Goal: Information Seeking & Learning: Learn about a topic

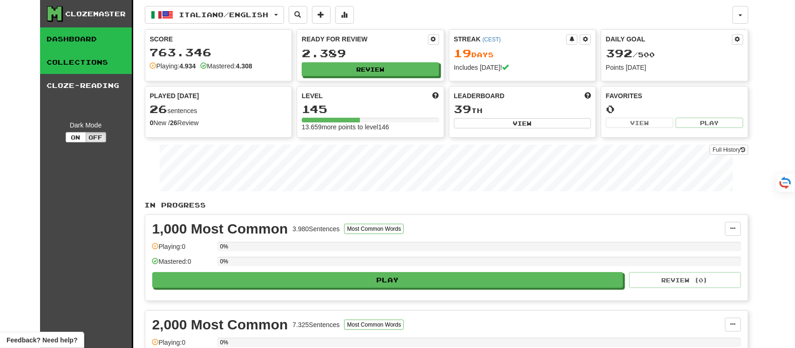
click at [61, 63] on link "Collections" at bounding box center [86, 62] width 92 height 23
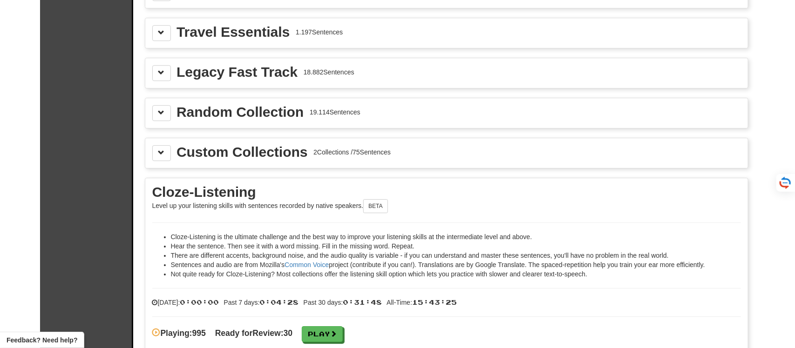
scroll to position [1328, 0]
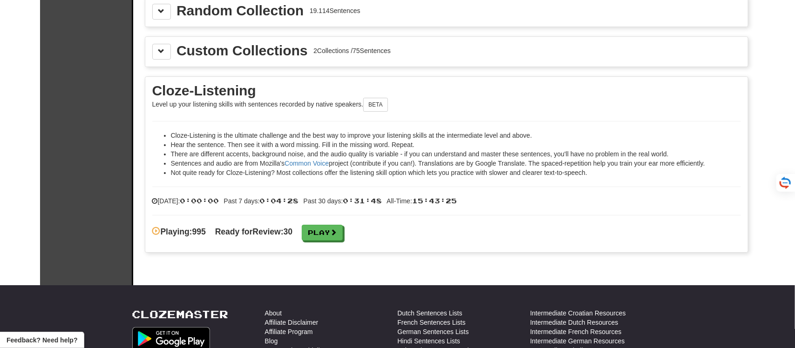
click at [339, 234] on div "Cloze-Listening is the ultimate challenge and the best way to improve your list…" at bounding box center [446, 181] width 589 height 120
click at [338, 236] on link "Play" at bounding box center [322, 233] width 41 height 16
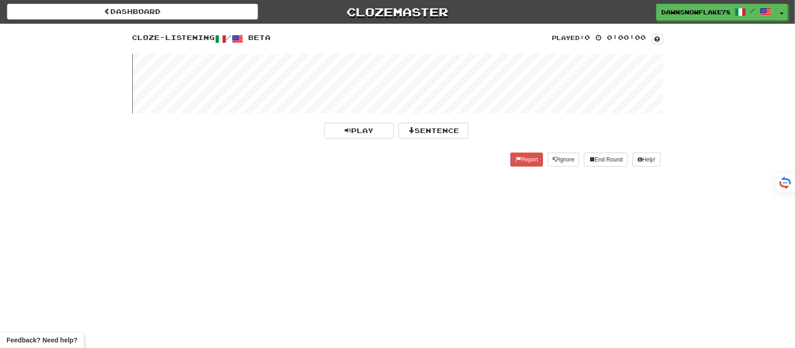
click at [279, 76] on wave at bounding box center [397, 84] width 531 height 60
click at [445, 128] on button "Sentence" at bounding box center [434, 131] width 70 height 16
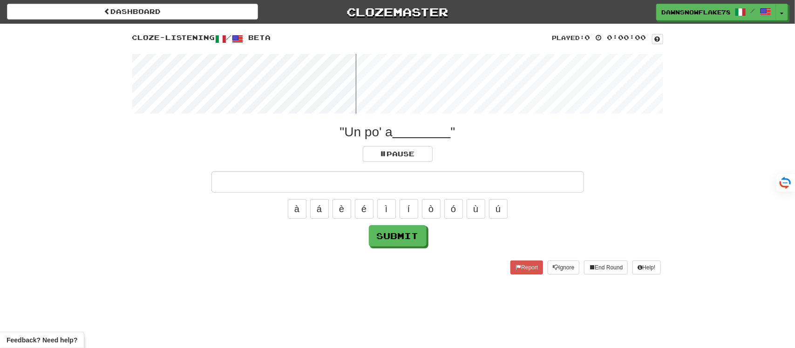
click at [421, 190] on input "text" at bounding box center [398, 181] width 373 height 21
type input "******"
click button "Submit" at bounding box center [398, 235] width 58 height 21
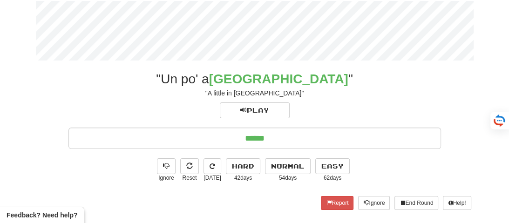
scroll to position [55, 0]
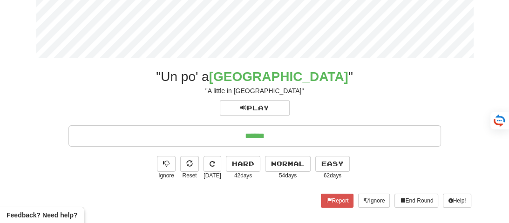
click at [324, 130] on input "******" at bounding box center [254, 135] width 373 height 21
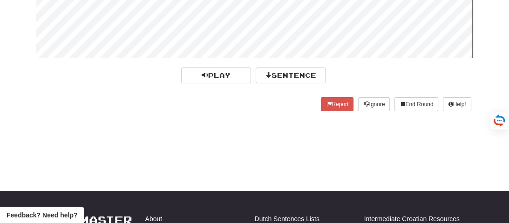
click at [131, 24] on wave at bounding box center [255, 29] width 438 height 60
click at [121, 26] on wave at bounding box center [255, 29] width 438 height 60
click at [292, 75] on button "Sentence" at bounding box center [291, 76] width 70 height 16
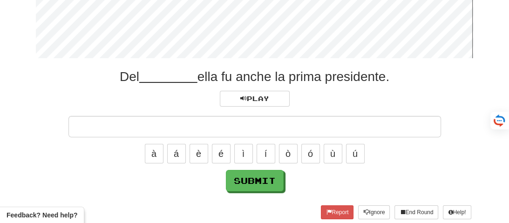
click at [274, 127] on input "text" at bounding box center [254, 126] width 373 height 21
type input "******"
click button "Submit" at bounding box center [255, 180] width 58 height 21
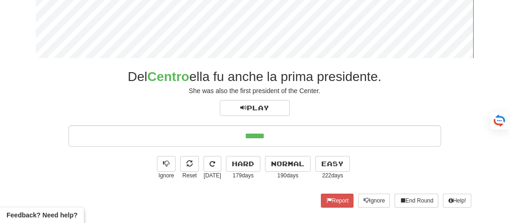
click at [342, 126] on input "******" at bounding box center [254, 135] width 373 height 21
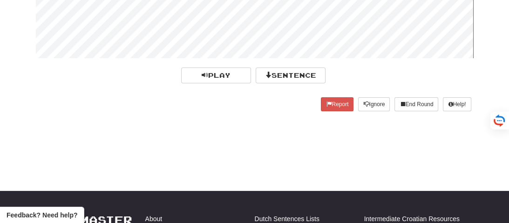
click at [139, 28] on wave at bounding box center [255, 29] width 438 height 60
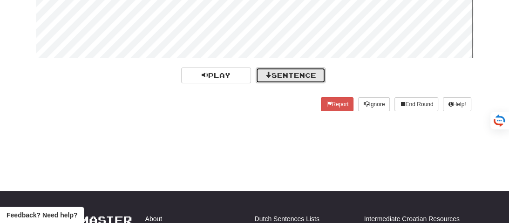
click at [293, 77] on button "Sentence" at bounding box center [291, 76] width 70 height 16
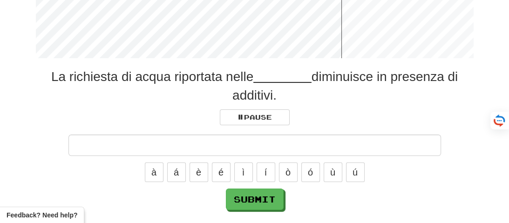
click at [283, 139] on input "text" at bounding box center [254, 145] width 373 height 21
type input "*******"
click button "Submit" at bounding box center [255, 199] width 58 height 21
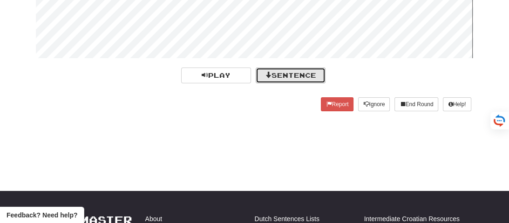
click at [271, 76] on button "Sentence" at bounding box center [291, 76] width 70 height 16
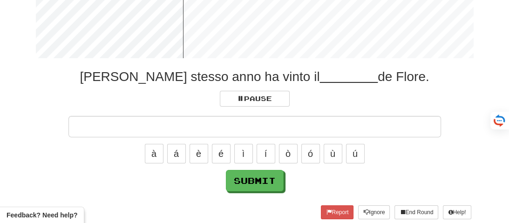
click at [269, 134] on input "text" at bounding box center [254, 126] width 373 height 21
type input "****"
click button "Submit" at bounding box center [255, 180] width 58 height 21
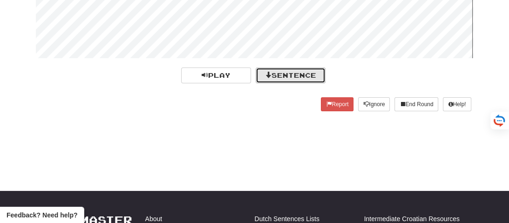
click at [283, 75] on button "Sentence" at bounding box center [291, 76] width 70 height 16
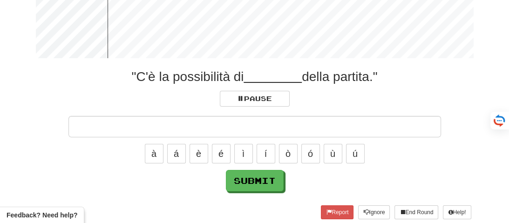
click at [255, 129] on input "text" at bounding box center [254, 126] width 373 height 21
type input "**********"
click button "Submit" at bounding box center [255, 180] width 58 height 21
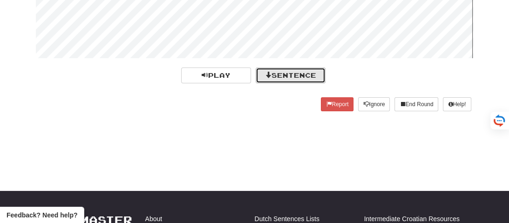
click at [280, 77] on button "Sentence" at bounding box center [291, 76] width 70 height 16
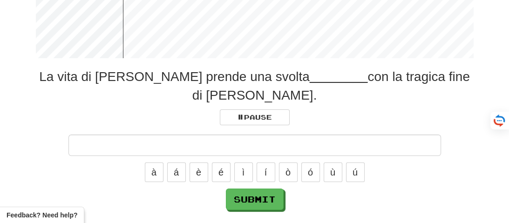
click at [276, 135] on input "text" at bounding box center [254, 145] width 373 height 21
type input "********"
click button "Submit" at bounding box center [255, 199] width 58 height 21
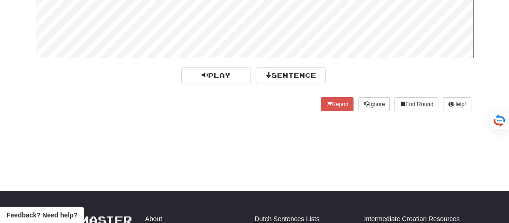
click at [75, 24] on wave at bounding box center [255, 29] width 438 height 60
click at [86, 26] on wave at bounding box center [255, 29] width 438 height 60
click at [270, 76] on button "Sentence" at bounding box center [291, 76] width 70 height 16
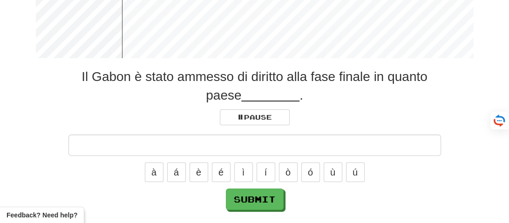
click at [289, 147] on input "text" at bounding box center [254, 145] width 373 height 21
type input "**********"
click button "Submit" at bounding box center [255, 199] width 58 height 21
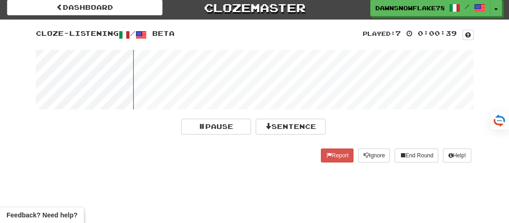
scroll to position [0, 0]
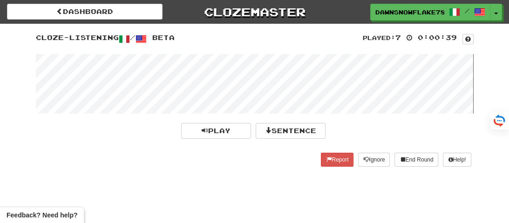
click at [129, 82] on wave at bounding box center [255, 84] width 438 height 60
click at [287, 129] on button "Sentence" at bounding box center [291, 131] width 70 height 16
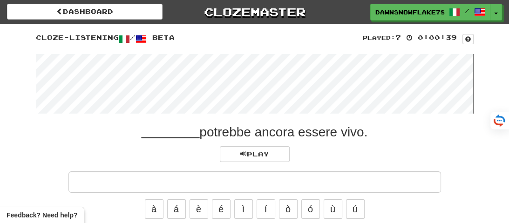
click at [114, 82] on wave at bounding box center [255, 84] width 438 height 60
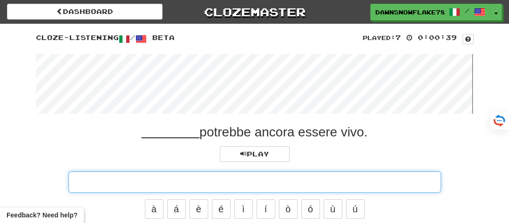
click at [207, 178] on input "text" at bounding box center [254, 181] width 373 height 21
type input "********"
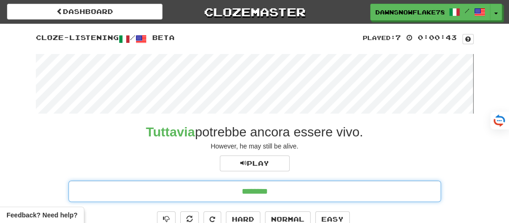
click at [293, 184] on input "********" at bounding box center [254, 191] width 373 height 21
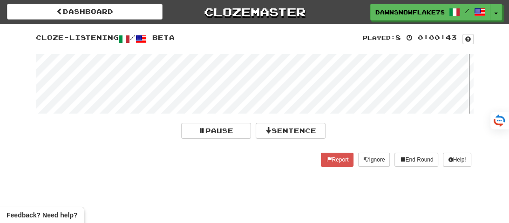
click at [111, 83] on wave at bounding box center [255, 84] width 438 height 60
click at [120, 82] on wave at bounding box center [255, 84] width 438 height 60
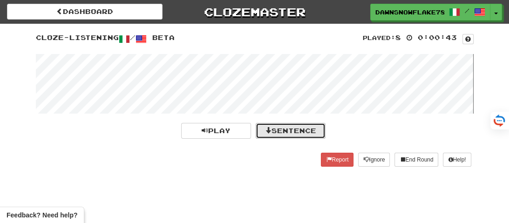
click at [291, 128] on button "Sentence" at bounding box center [291, 131] width 70 height 16
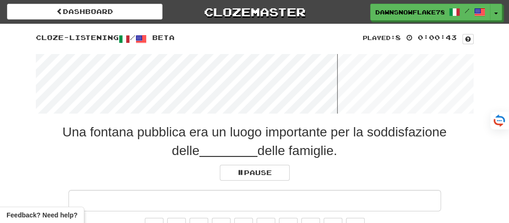
click at [308, 204] on input "text" at bounding box center [254, 200] width 373 height 21
type input "********"
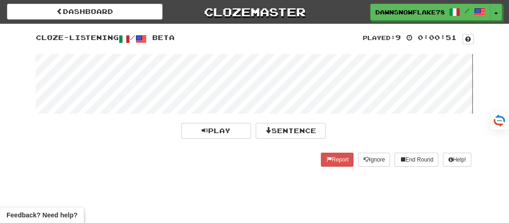
click at [96, 76] on wave at bounding box center [255, 84] width 438 height 60
click at [96, 77] on wave at bounding box center [255, 84] width 438 height 60
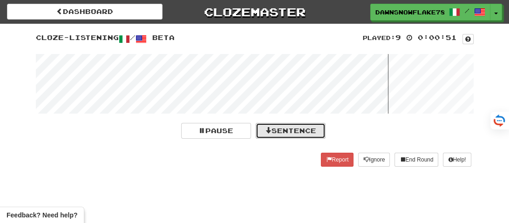
click at [285, 129] on button "Sentence" at bounding box center [291, 131] width 70 height 16
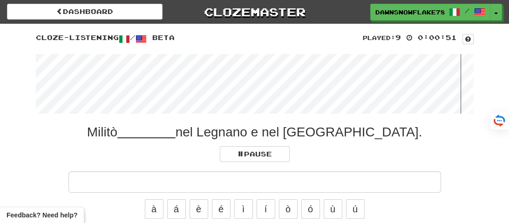
click at [97, 78] on wave at bounding box center [255, 84] width 438 height 60
click at [150, 80] on wave at bounding box center [255, 84] width 438 height 60
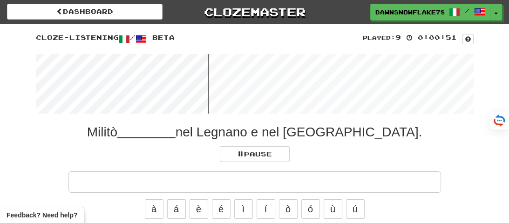
click at [150, 80] on wave at bounding box center [255, 84] width 438 height 60
click at [137, 81] on wave at bounding box center [255, 84] width 438 height 60
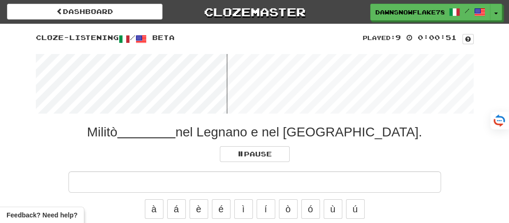
click at [143, 78] on wave at bounding box center [255, 84] width 438 height 60
click at [147, 78] on wave at bounding box center [255, 84] width 438 height 60
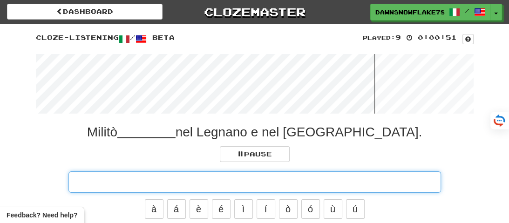
click at [257, 183] on input "text" at bounding box center [254, 181] width 373 height 21
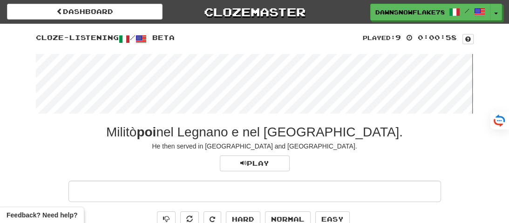
click at [71, 92] on wave at bounding box center [255, 84] width 438 height 60
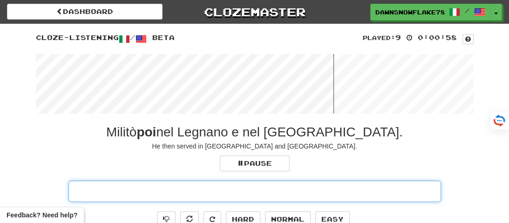
click at [253, 186] on input "text" at bounding box center [254, 191] width 373 height 21
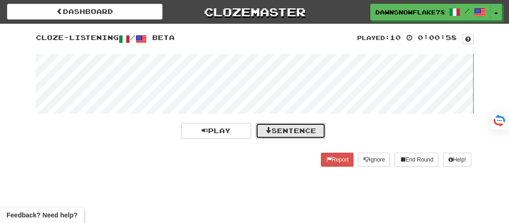
click at [285, 127] on button "Sentence" at bounding box center [291, 131] width 70 height 16
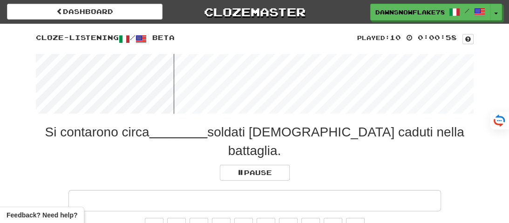
click at [254, 190] on input "text" at bounding box center [254, 200] width 373 height 21
click at [252, 190] on input "text" at bounding box center [254, 200] width 373 height 21
type input "********"
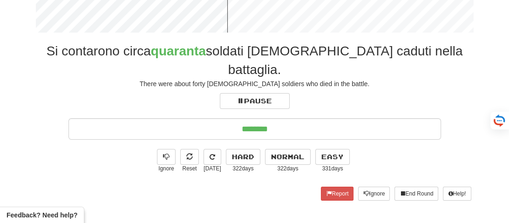
scroll to position [83, 0]
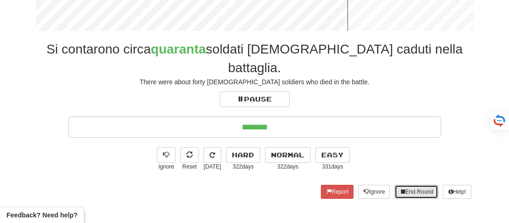
click at [414, 185] on button "End Round" at bounding box center [417, 192] width 44 height 14
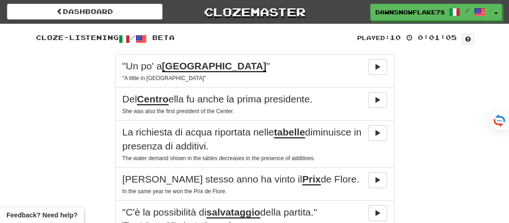
scroll to position [0, 0]
